Goal: Find specific page/section

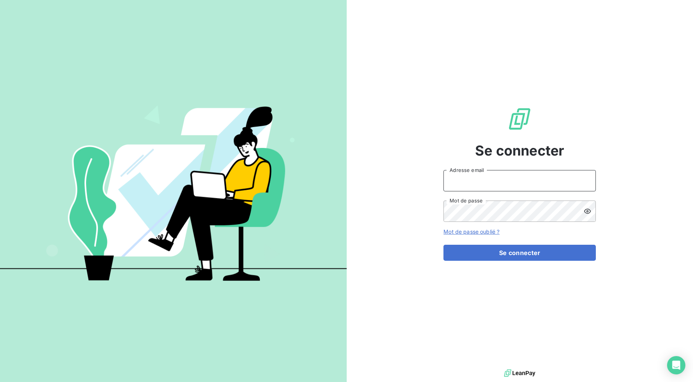
click at [475, 183] on input "Adresse email" at bounding box center [519, 180] width 152 height 21
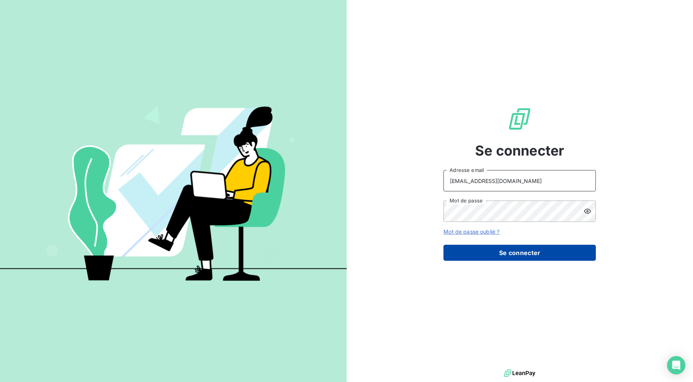
type input "[EMAIL_ADDRESS][DOMAIN_NAME]"
click at [488, 251] on button "Se connecter" at bounding box center [519, 253] width 152 height 16
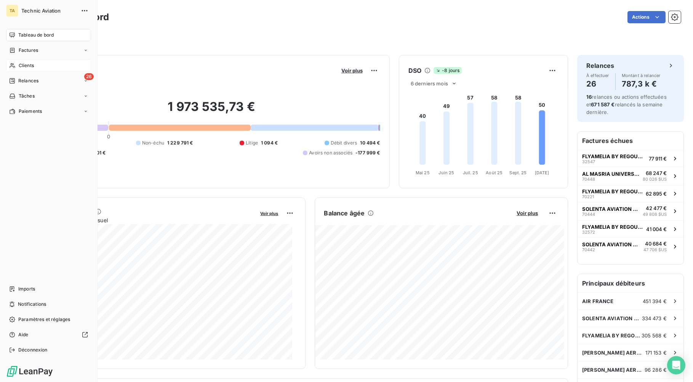
click at [21, 65] on span "Clients" at bounding box center [26, 65] width 15 height 7
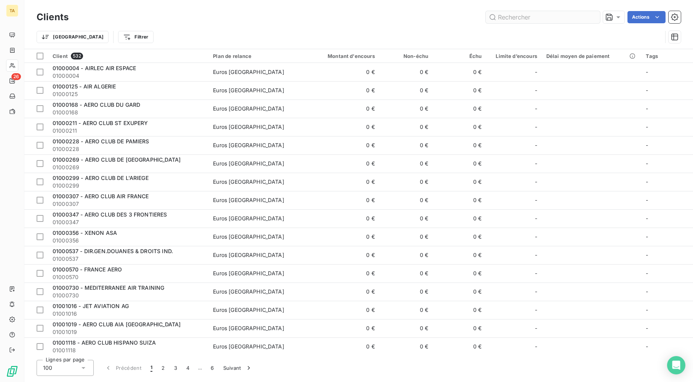
click at [503, 19] on input "text" at bounding box center [543, 17] width 114 height 12
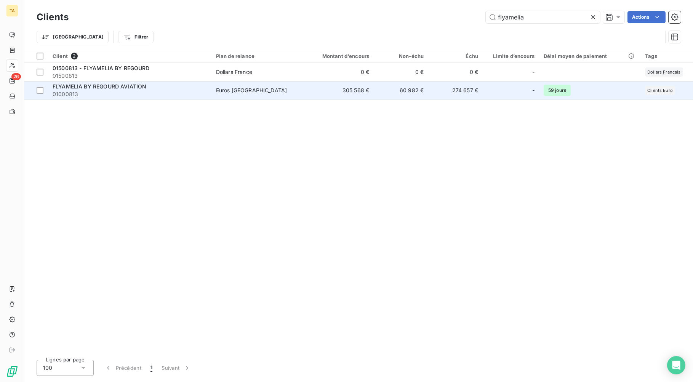
type input "flyamelia"
click at [270, 93] on span "Euros [GEOGRAPHIC_DATA]" at bounding box center [256, 90] width 80 height 8
